Goal: Register for event/course

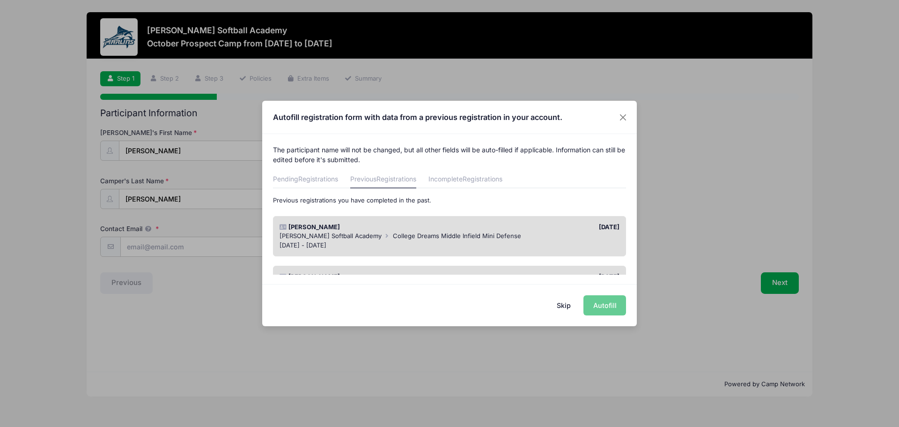
click at [598, 302] on div "Skip Autofill" at bounding box center [449, 305] width 375 height 42
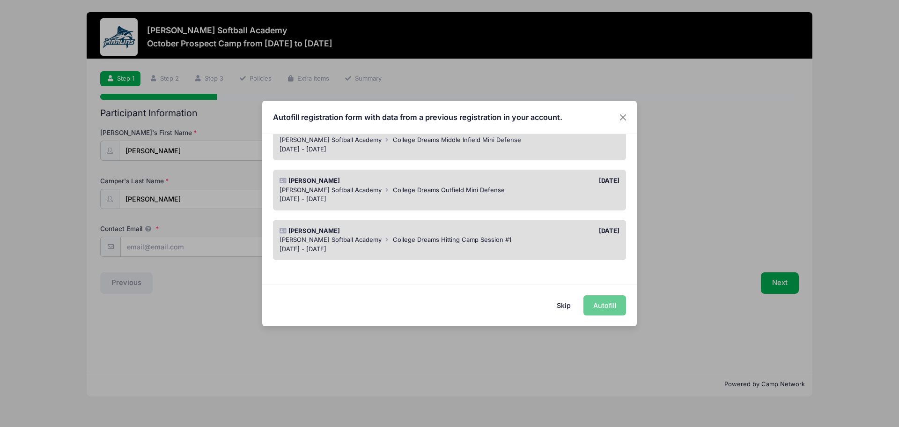
scroll to position [97, 0]
click at [607, 307] on div "Skip Autofill" at bounding box center [449, 305] width 375 height 42
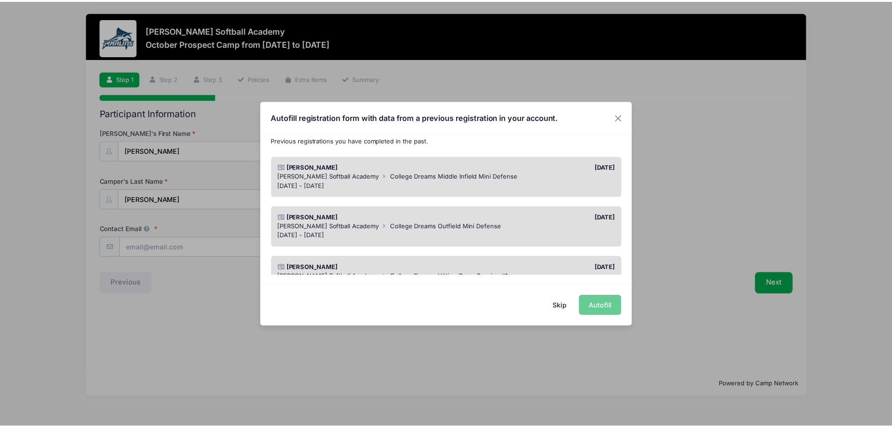
scroll to position [3, 0]
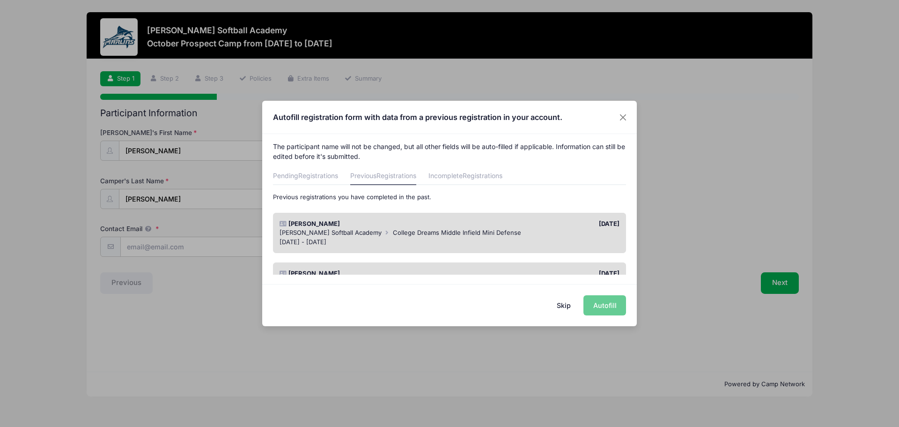
click at [531, 227] on div "07/14/2025" at bounding box center [537, 223] width 175 height 9
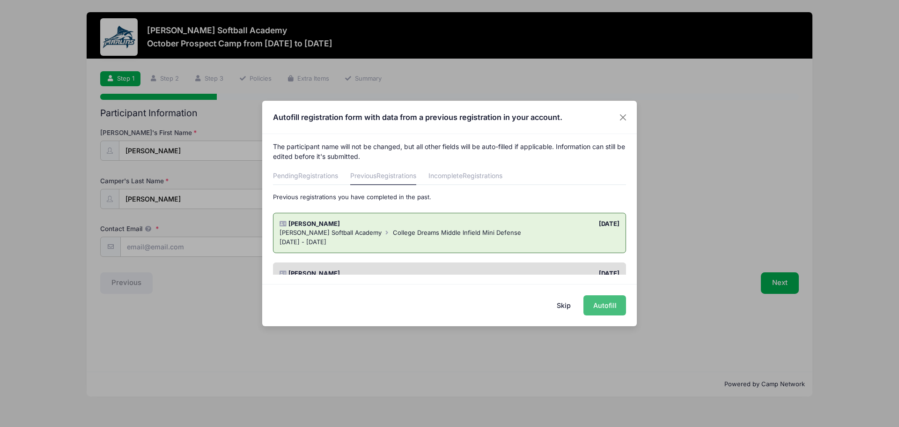
click at [601, 304] on button "Autofill" at bounding box center [604, 305] width 43 height 20
type input "[PERSON_NAME][EMAIL_ADDRESS][PERSON_NAME][DOMAIN_NAME]"
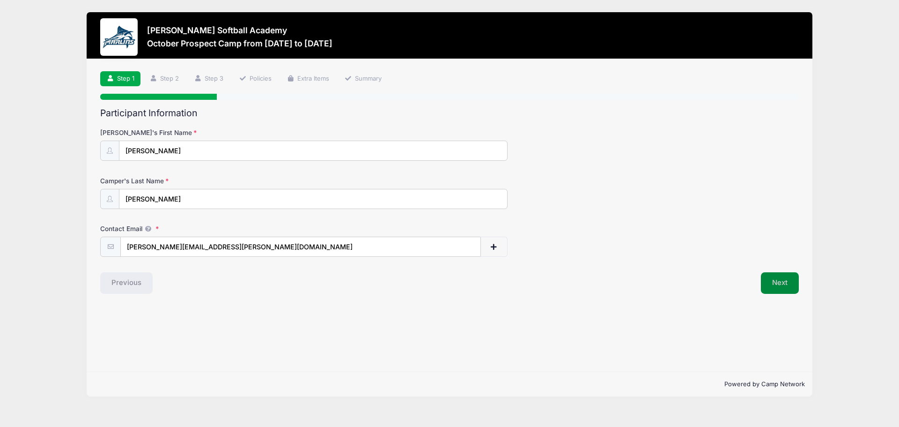
click at [775, 287] on button "Next" at bounding box center [780, 283] width 38 height 22
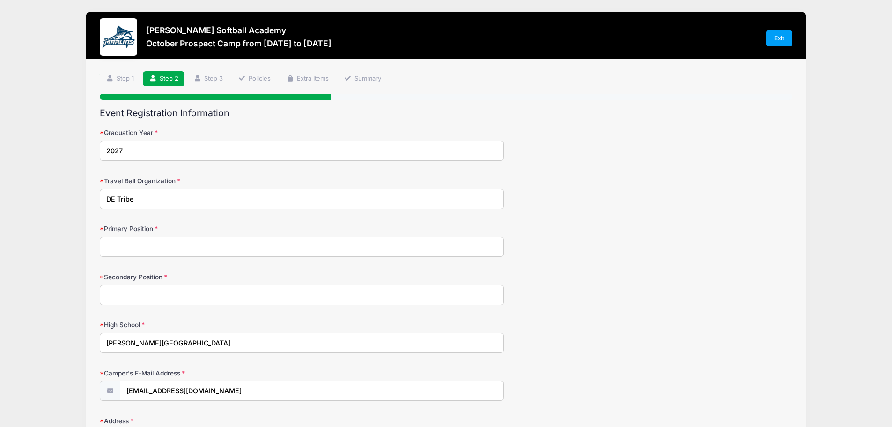
click at [280, 242] on input "Primary Position" at bounding box center [302, 246] width 404 height 20
type input "2"
type input "Middle Infield"
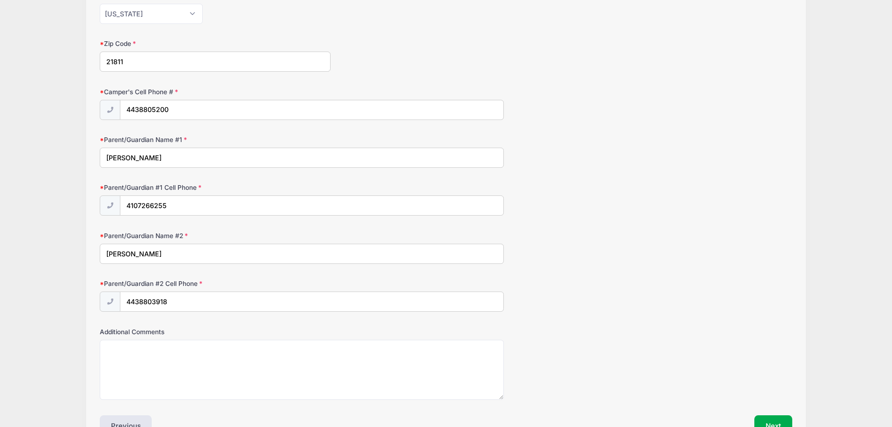
scroll to position [580, 0]
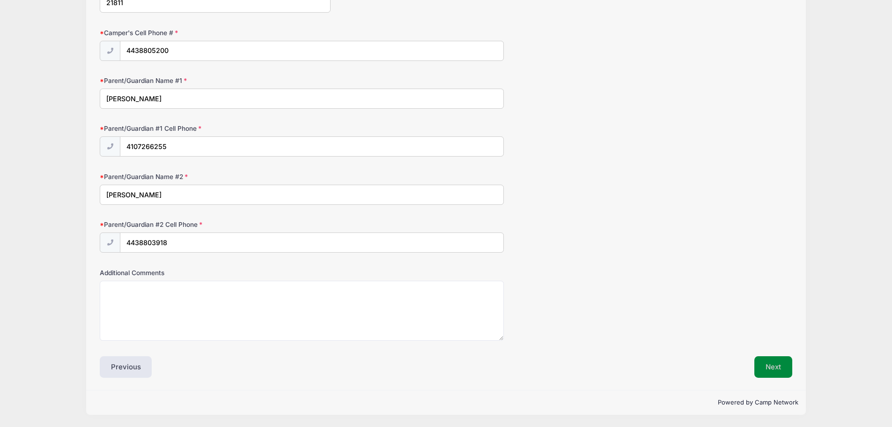
type input "Outfield"
click at [768, 372] on button "Next" at bounding box center [773, 367] width 38 height 22
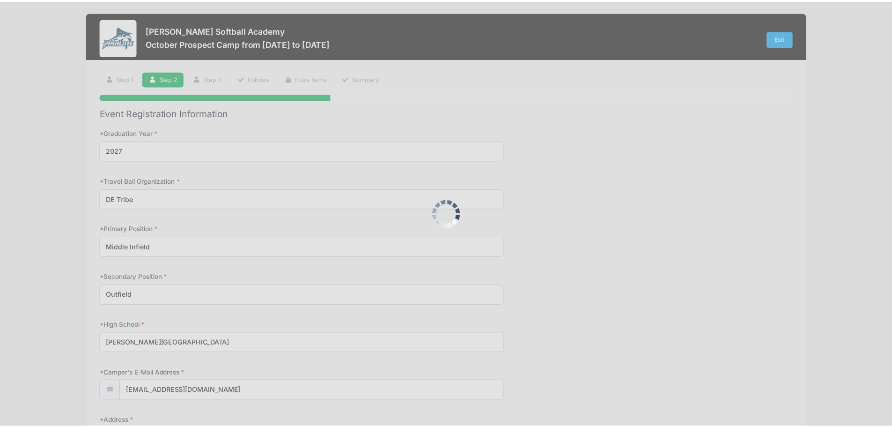
scroll to position [0, 0]
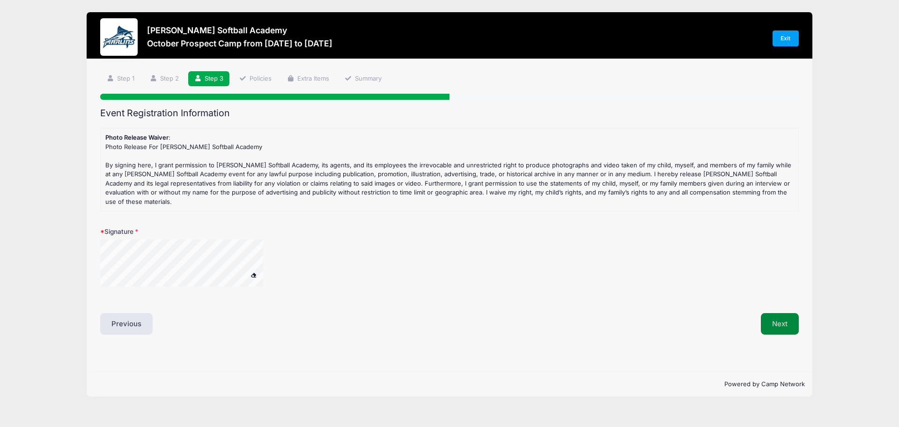
click at [782, 319] on button "Next" at bounding box center [780, 324] width 38 height 22
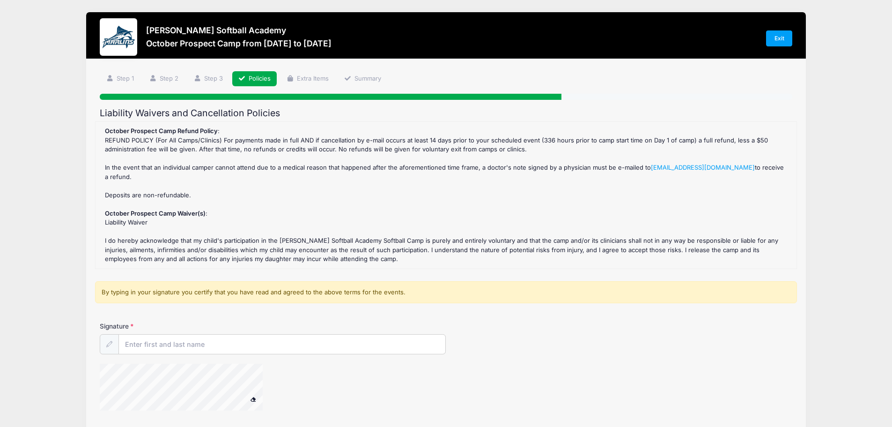
click at [151, 325] on label "Signature" at bounding box center [186, 325] width 173 height 9
click at [151, 334] on input "Signature" at bounding box center [282, 344] width 328 height 20
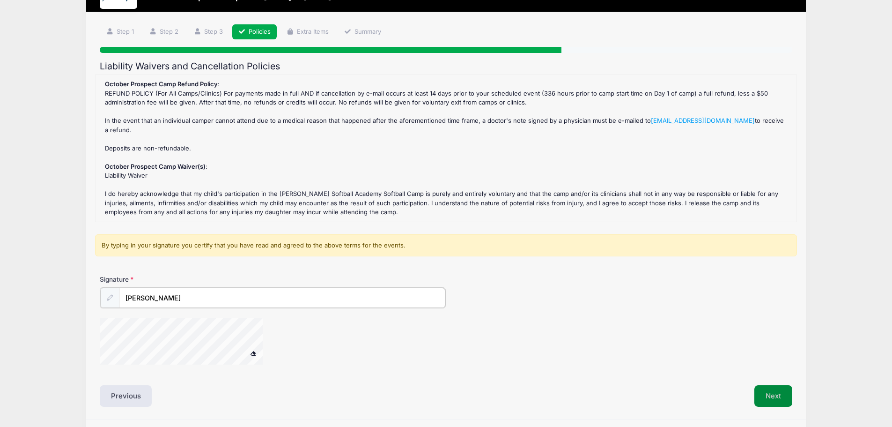
type input "Josh Esworthy"
click at [785, 394] on button "Next" at bounding box center [773, 395] width 38 height 22
click at [329, 352] on div at bounding box center [331, 342] width 462 height 50
click at [782, 397] on button "Next" at bounding box center [773, 395] width 38 height 22
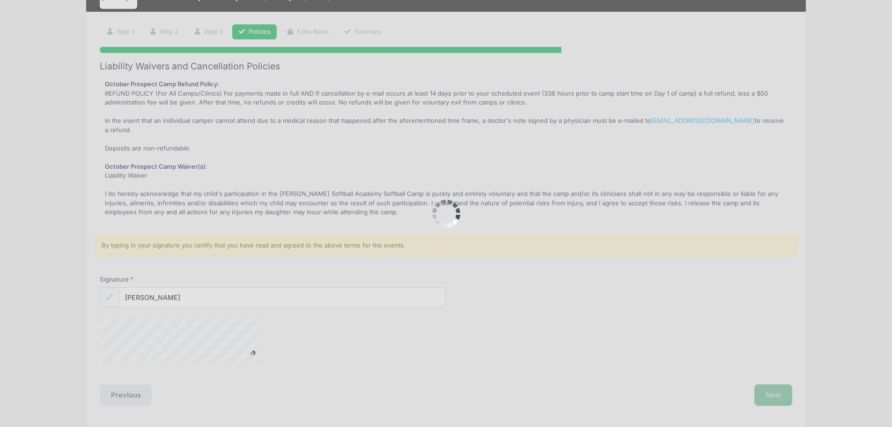
scroll to position [0, 0]
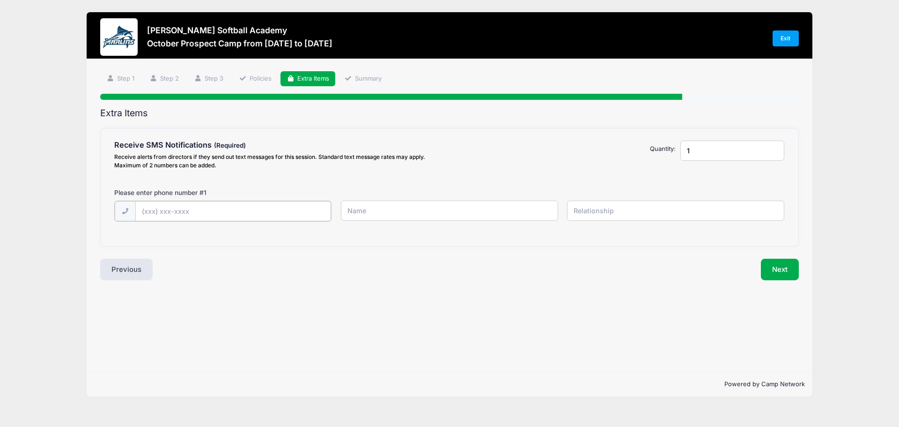
click at [209, 210] on input "text" at bounding box center [233, 211] width 196 height 20
type input "(410) 726-6255"
click at [375, 214] on input "text" at bounding box center [449, 210] width 217 height 20
type input "Josh Esworthy"
type input "Father"
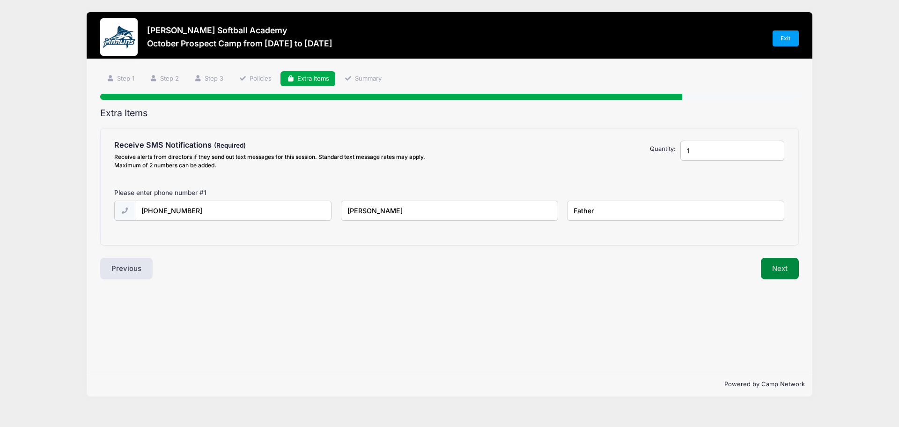
click at [772, 264] on button "Next" at bounding box center [780, 269] width 38 height 22
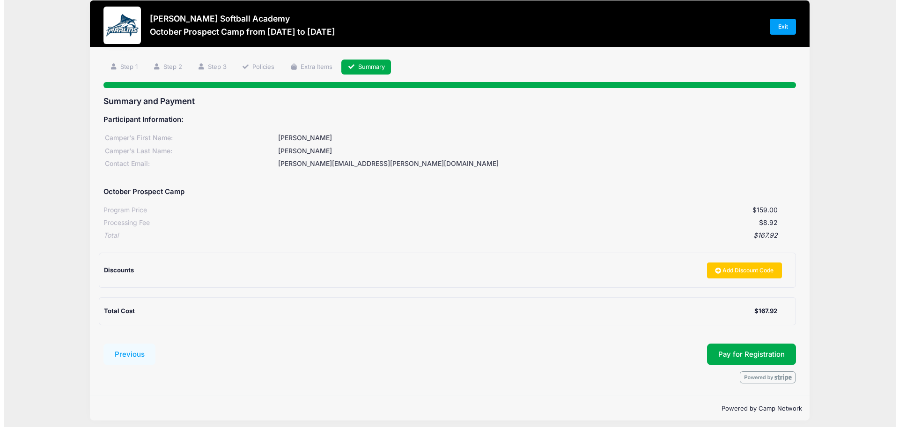
scroll to position [17, 0]
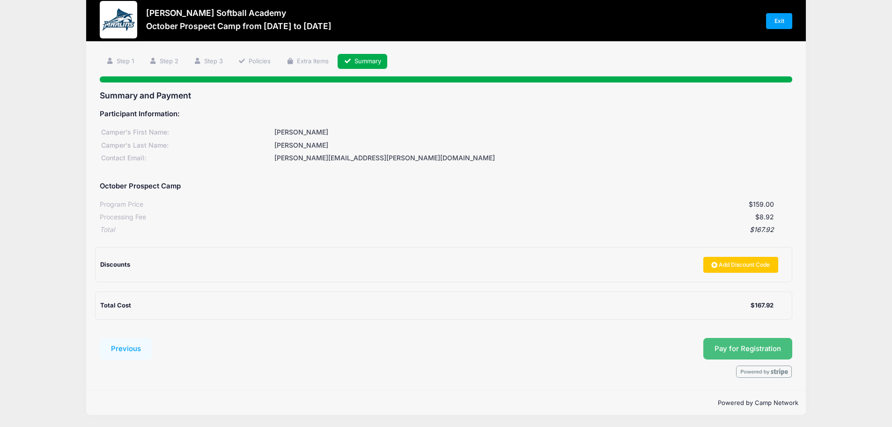
click at [743, 343] on button "Pay for Registration" at bounding box center [747, 349] width 89 height 22
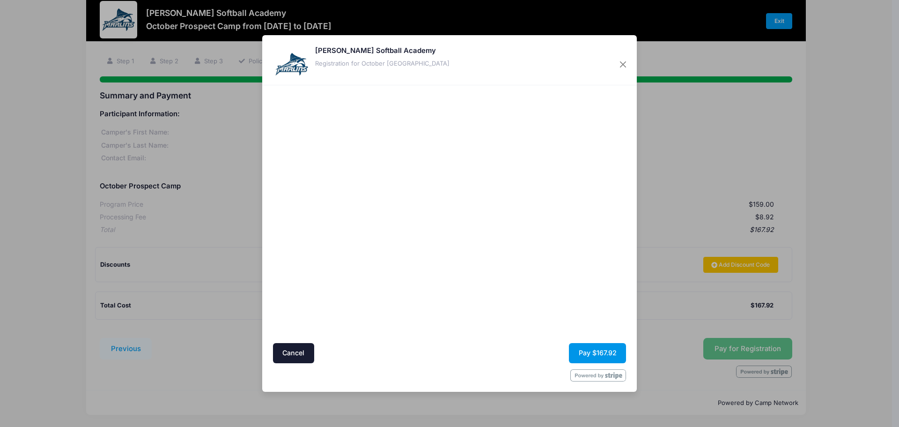
click at [584, 353] on button "Pay $167.92" at bounding box center [597, 353] width 57 height 20
